Goal: Task Accomplishment & Management: Manage account settings

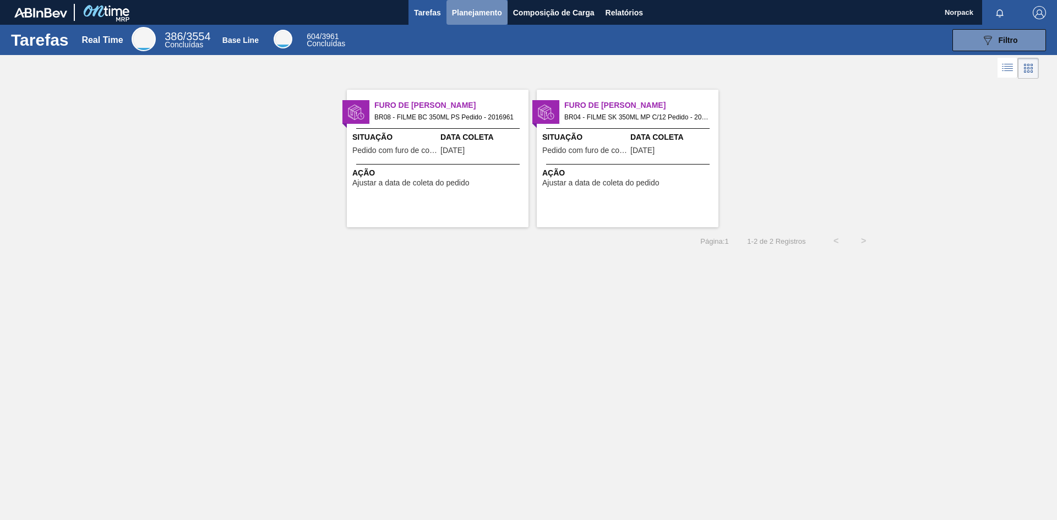
click at [479, 8] on span "Planejamento" at bounding box center [477, 12] width 50 height 13
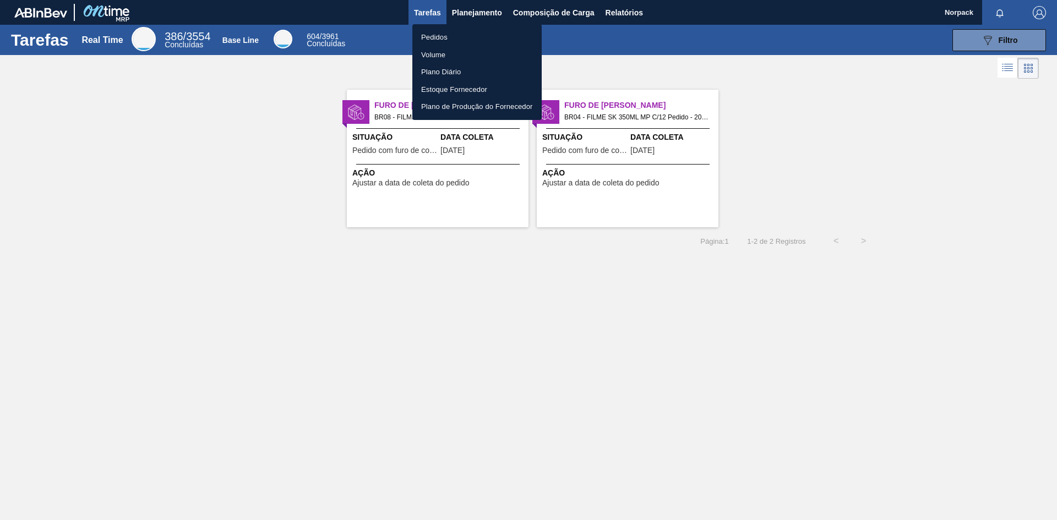
click at [438, 38] on li "Pedidos" at bounding box center [476, 38] width 129 height 18
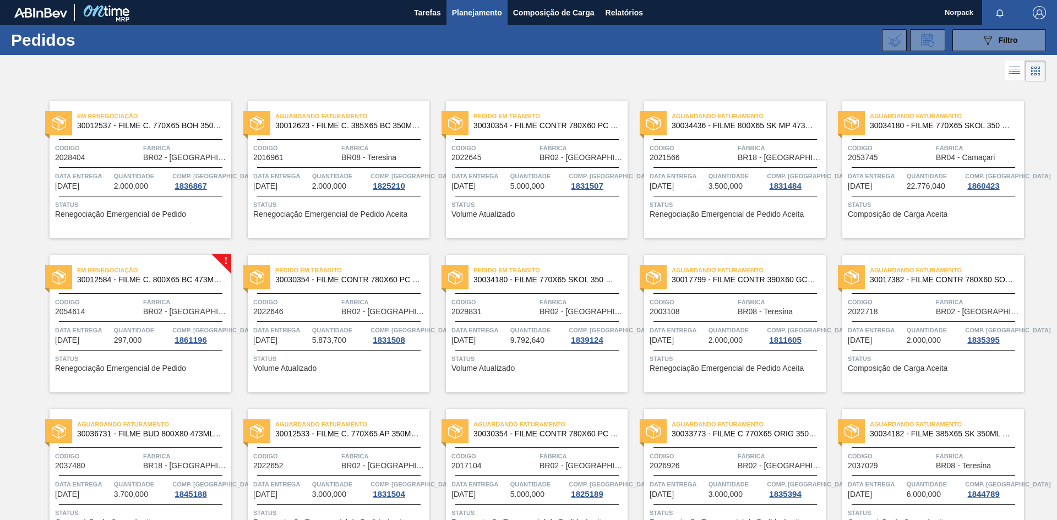
click at [170, 303] on span "Fábrica" at bounding box center [185, 302] width 85 height 11
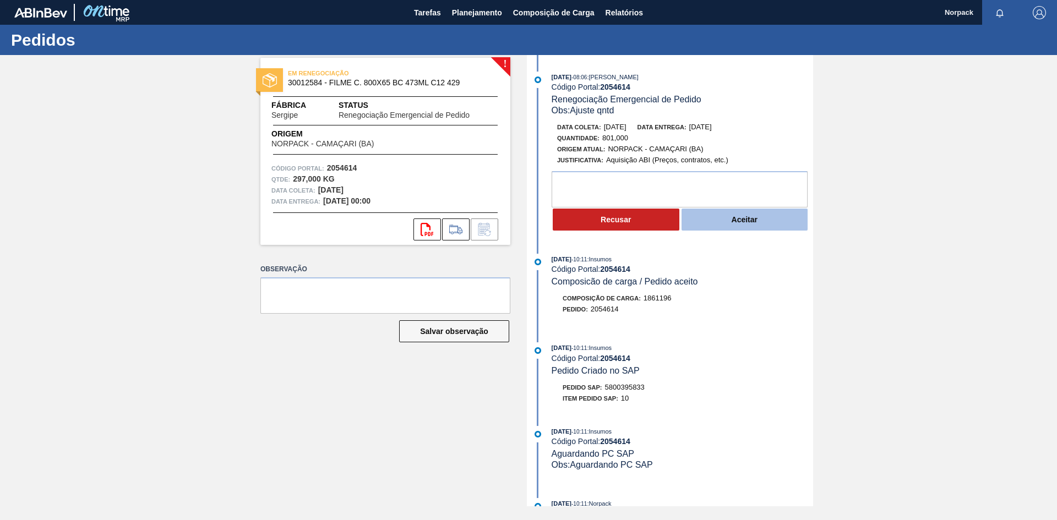
click at [740, 217] on button "Aceitar" at bounding box center [745, 220] width 127 height 22
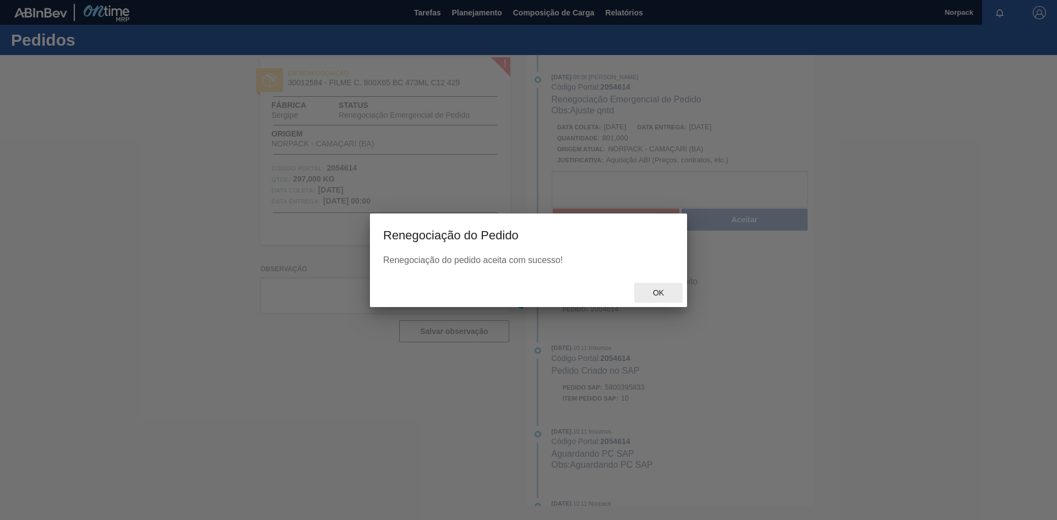
click at [658, 288] on div "Ok" at bounding box center [658, 293] width 48 height 20
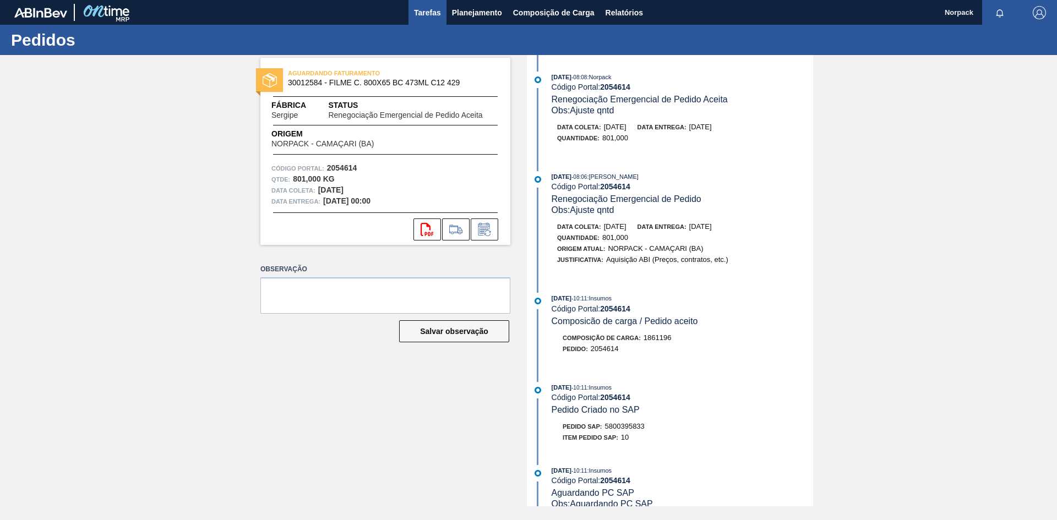
click at [433, 15] on span "Tarefas" at bounding box center [427, 12] width 27 height 13
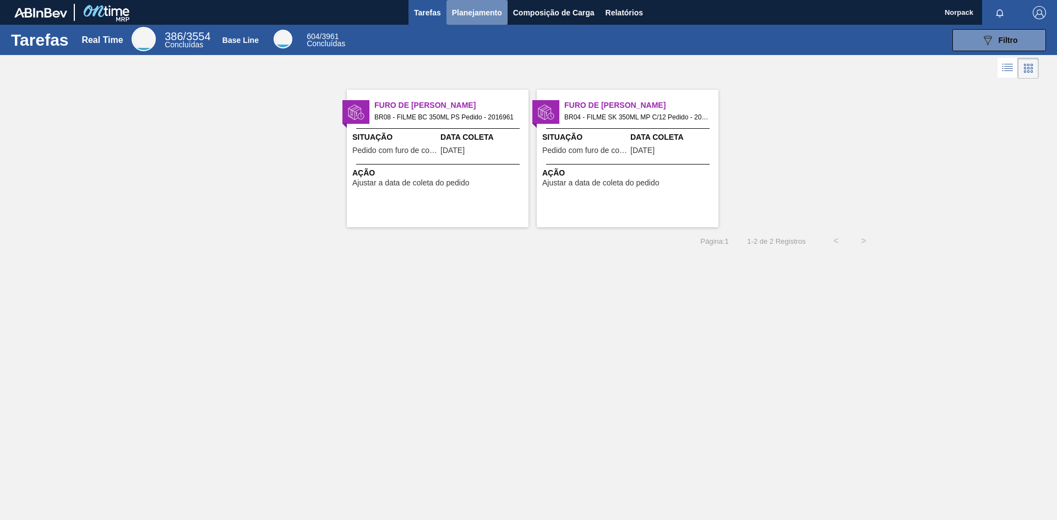
click at [475, 12] on span "Planejamento" at bounding box center [477, 12] width 50 height 13
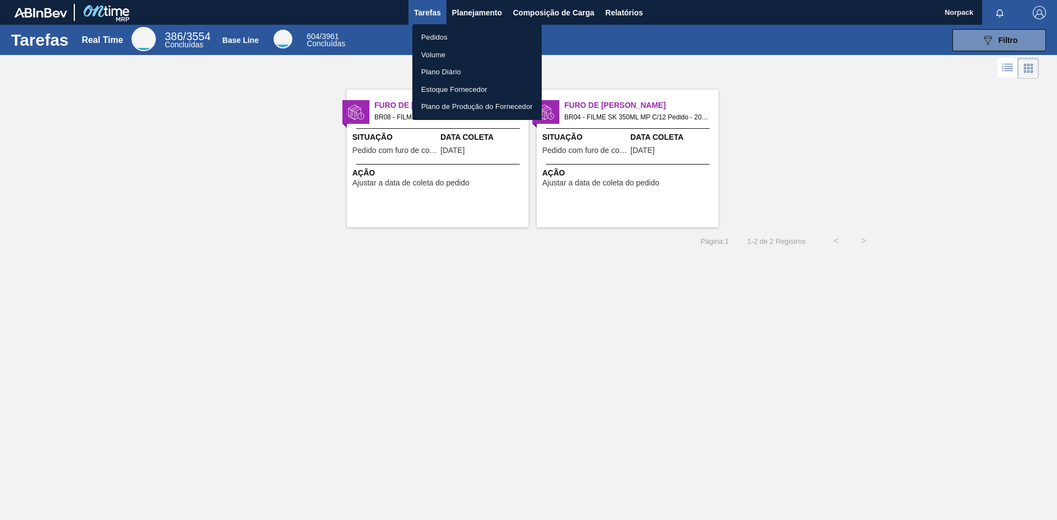
click at [438, 37] on li "Pedidos" at bounding box center [476, 38] width 129 height 18
